Goal: Information Seeking & Learning: Find specific page/section

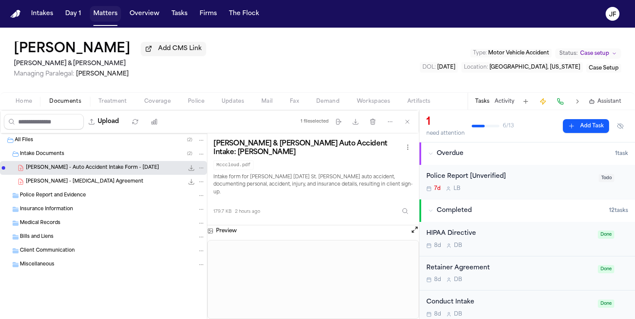
click at [109, 14] on button "Matters" at bounding box center [105, 14] width 31 height 16
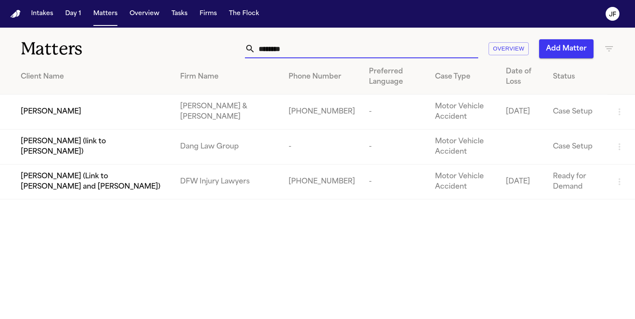
drag, startPoint x: 306, startPoint y: 51, endPoint x: 111, endPoint y: 68, distance: 196.3
click at [111, 68] on div "Matters ******** Overview Add Matter Client Name Firm Name Phone Number Preferr…" at bounding box center [317, 114] width 635 height 172
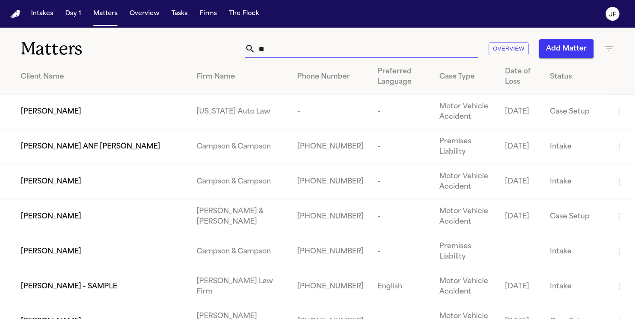
type input "*"
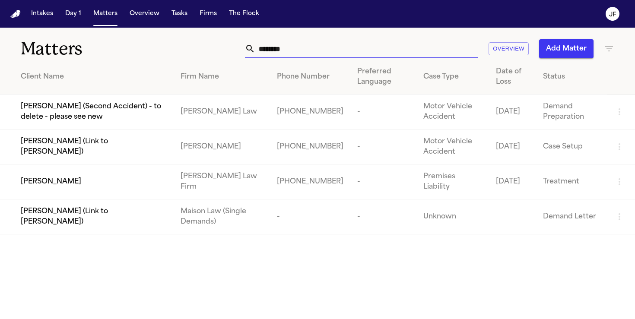
type input "*******"
click at [48, 181] on span "[PERSON_NAME]" at bounding box center [51, 182] width 60 height 10
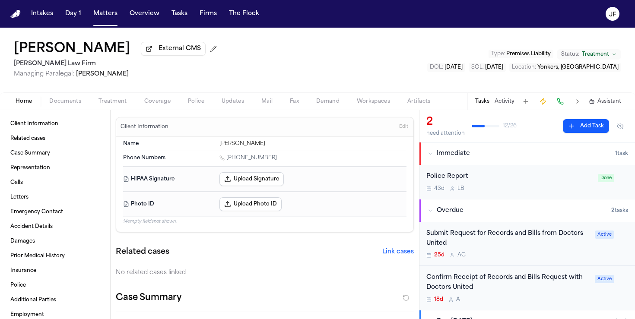
click at [75, 101] on span "Documents" at bounding box center [65, 101] width 32 height 7
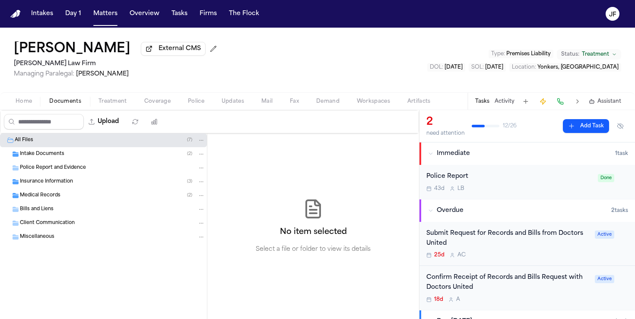
click at [59, 196] on span "Medical Records" at bounding box center [40, 195] width 41 height 7
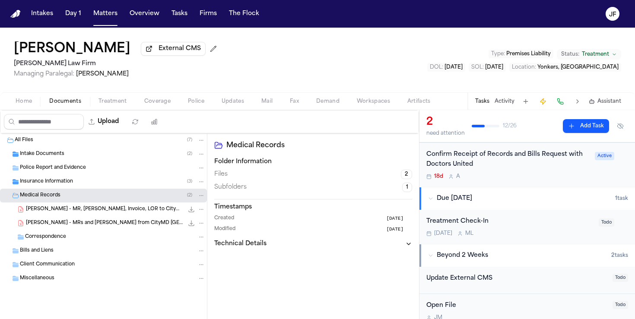
scroll to position [124, 0]
click at [144, 100] on span "Coverage" at bounding box center [157, 101] width 26 height 7
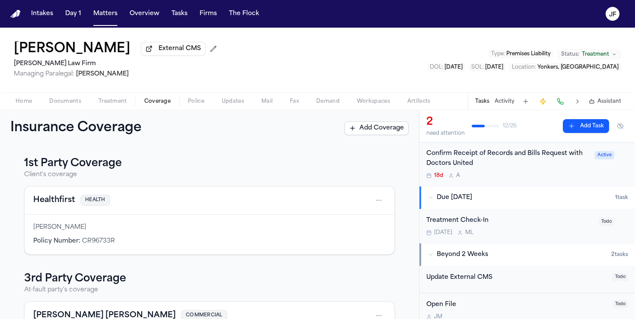
scroll to position [77, 0]
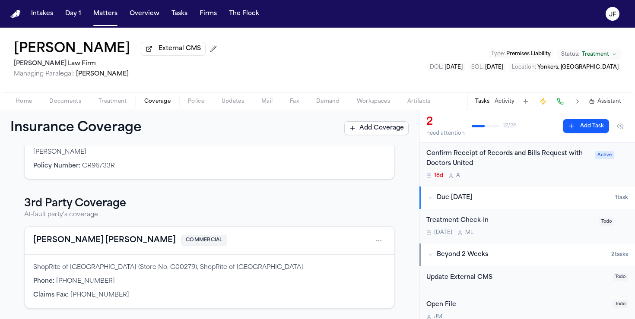
click at [70, 240] on button "[PERSON_NAME] [PERSON_NAME]" at bounding box center [104, 240] width 142 height 12
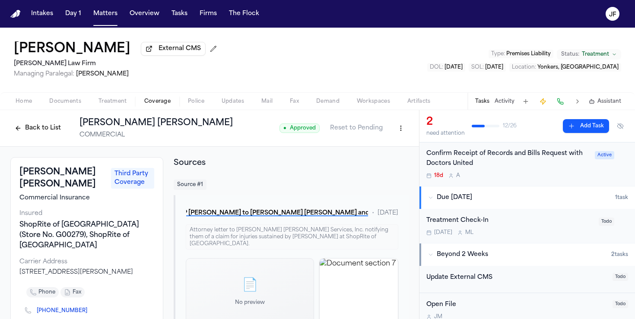
click at [43, 134] on button "Back to List" at bounding box center [37, 128] width 55 height 14
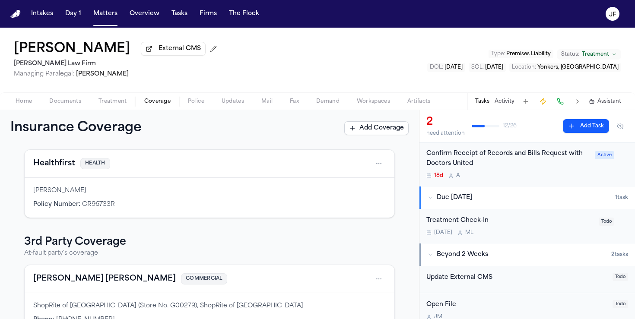
scroll to position [77, 0]
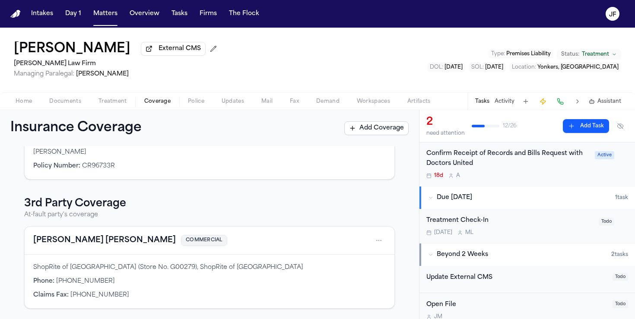
click at [89, 244] on button "[PERSON_NAME] [PERSON_NAME]" at bounding box center [104, 240] width 142 height 12
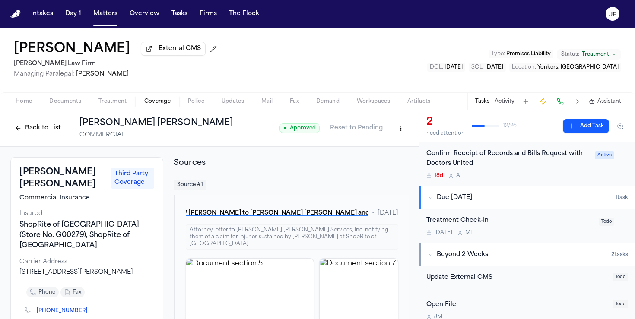
click at [41, 130] on button "Back to List" at bounding box center [37, 128] width 55 height 14
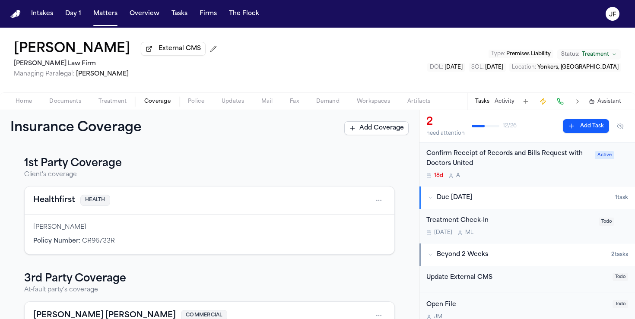
scroll to position [77, 0]
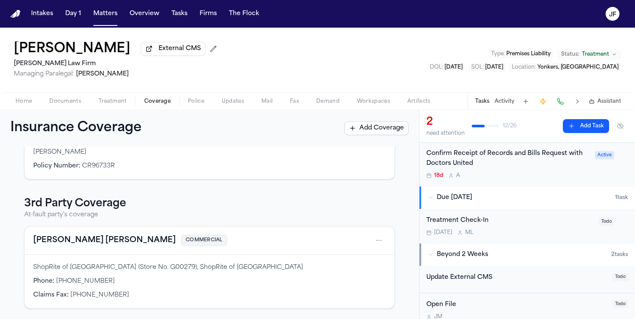
click at [83, 237] on button "[PERSON_NAME] [PERSON_NAME]" at bounding box center [104, 240] width 142 height 12
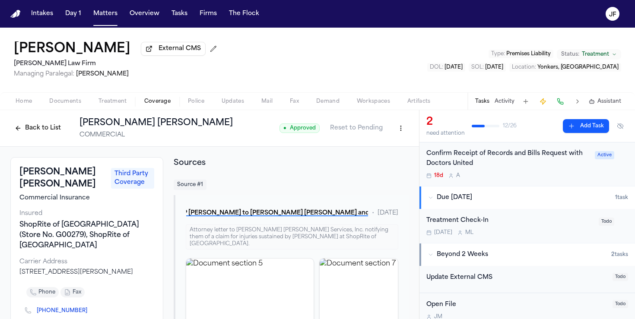
click at [45, 133] on button "Back to List" at bounding box center [37, 128] width 55 height 14
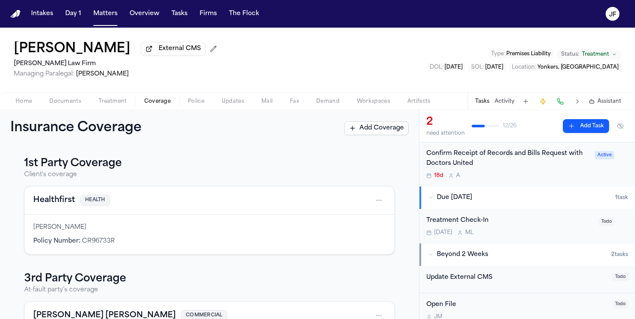
scroll to position [77, 0]
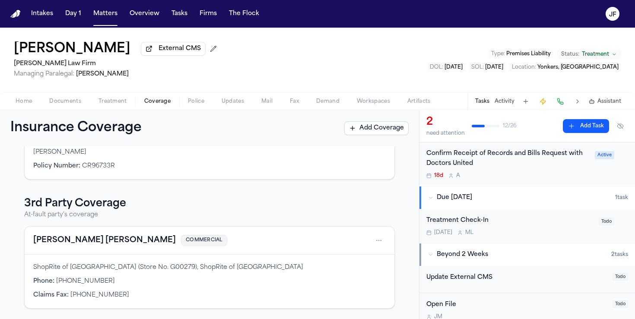
click at [83, 239] on button "[PERSON_NAME] [PERSON_NAME]" at bounding box center [104, 240] width 142 height 12
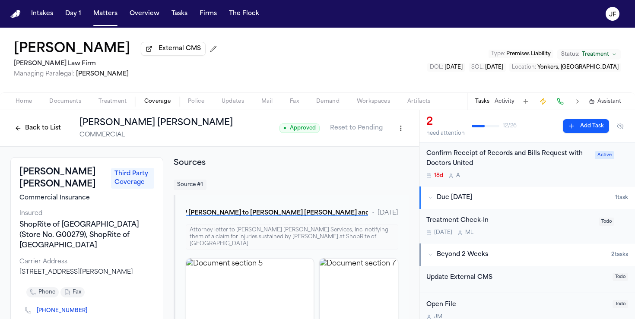
click at [47, 131] on button "Back to List" at bounding box center [37, 128] width 55 height 14
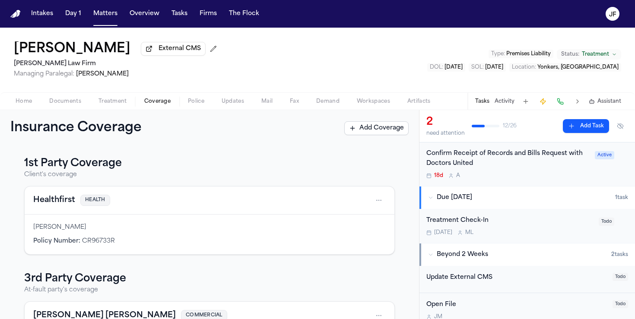
scroll to position [77, 0]
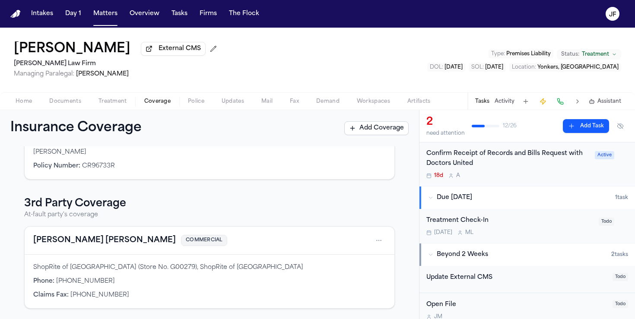
click at [294, 85] on div "[PERSON_NAME] External CMS [PERSON_NAME] Law Firm Managing Paralegal: [PERSON_N…" at bounding box center [317, 60] width 635 height 65
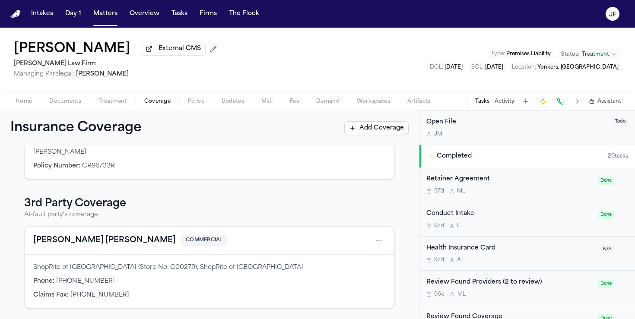
scroll to position [312, 0]
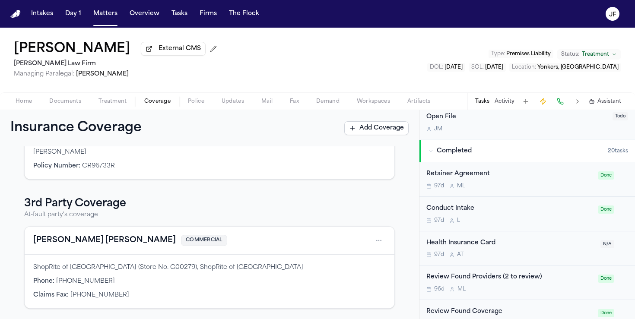
click at [66, 104] on span "Documents" at bounding box center [65, 101] width 32 height 7
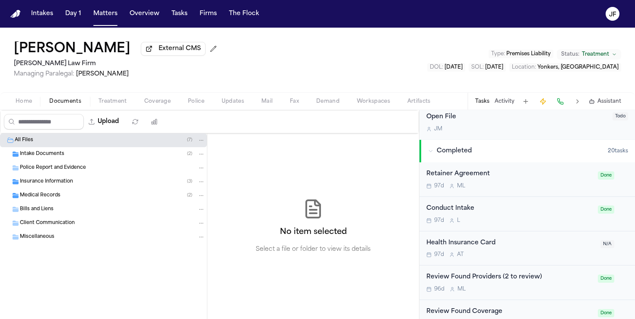
click at [35, 187] on div "Insurance Information ( 3 )" at bounding box center [103, 182] width 207 height 14
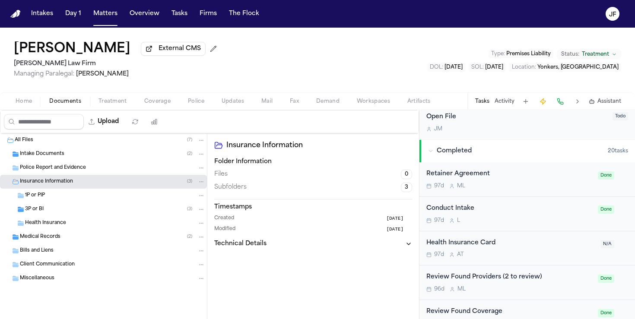
click at [47, 206] on div "3P or BI ( 3 )" at bounding box center [103, 209] width 207 height 14
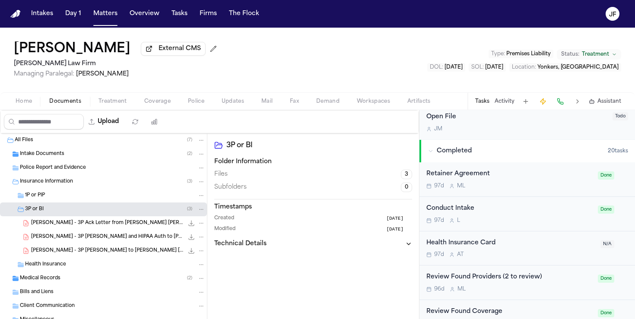
click at [100, 241] on span "[PERSON_NAME] - 3P [PERSON_NAME] and HIPAA Auth to [PERSON_NAME] [PERSON_NAME] …" at bounding box center [107, 237] width 152 height 7
